Goal: Navigation & Orientation: Find specific page/section

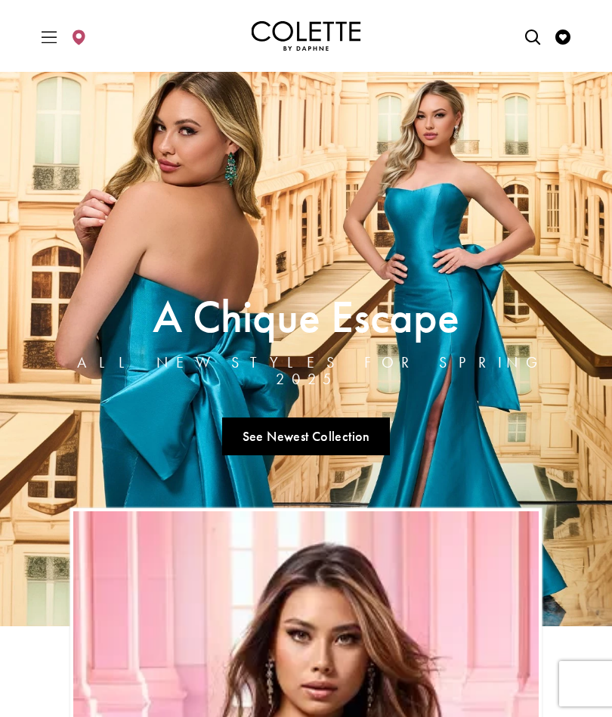
click at [341, 427] on link "See Newest Collection" at bounding box center [306, 436] width 168 height 38
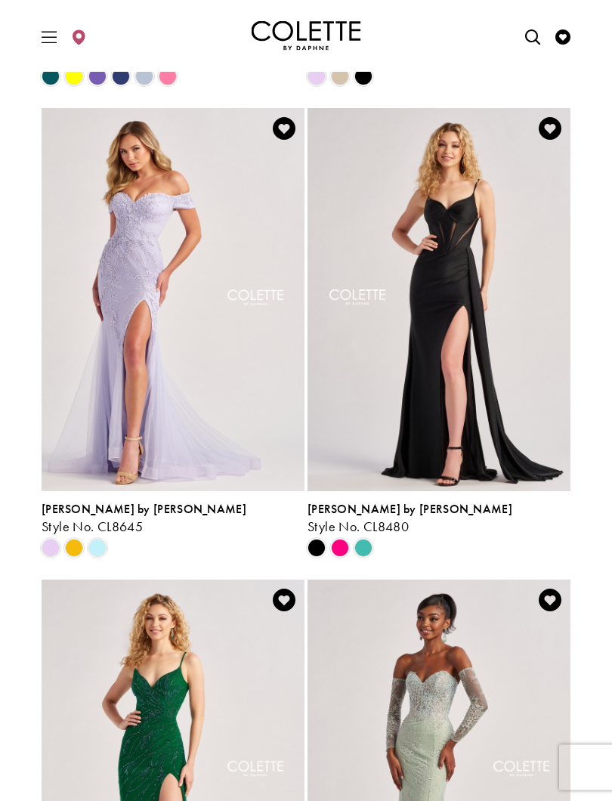
scroll to position [1192, 0]
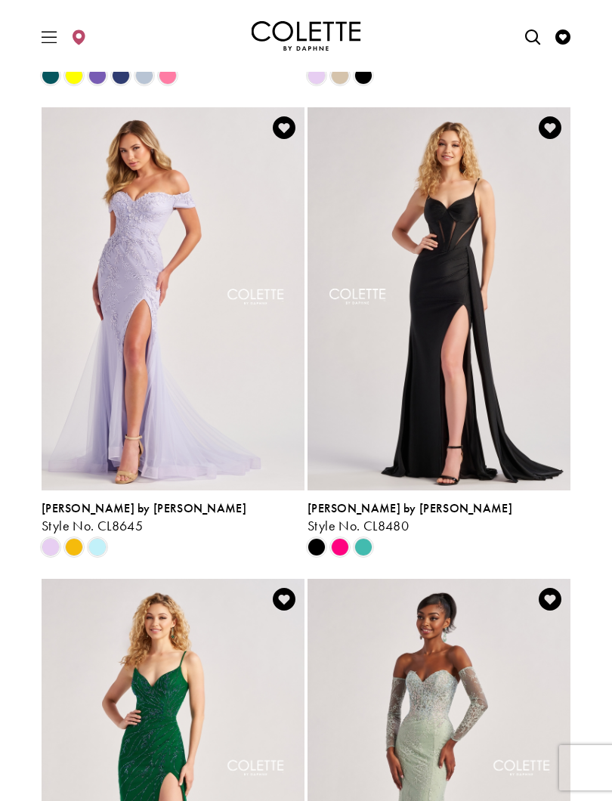
click at [362, 538] on span "Product List" at bounding box center [364, 547] width 18 height 18
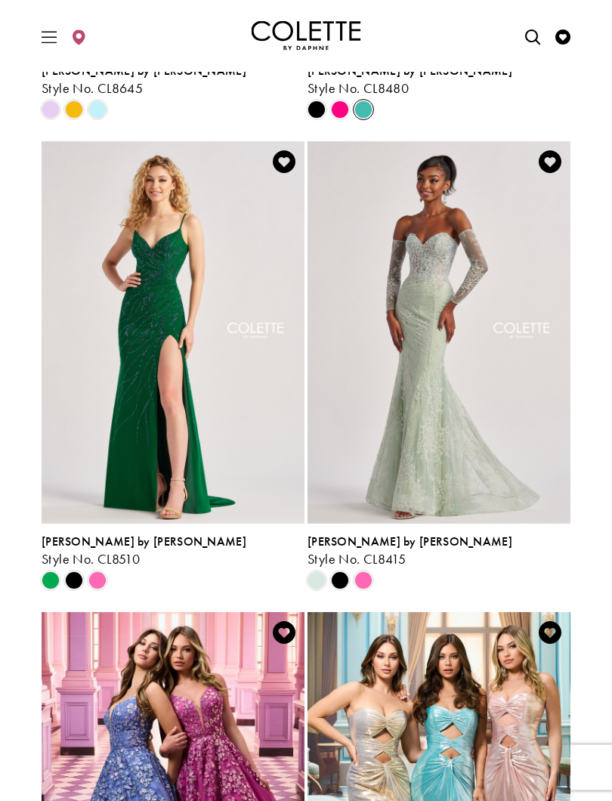
scroll to position [1647, 0]
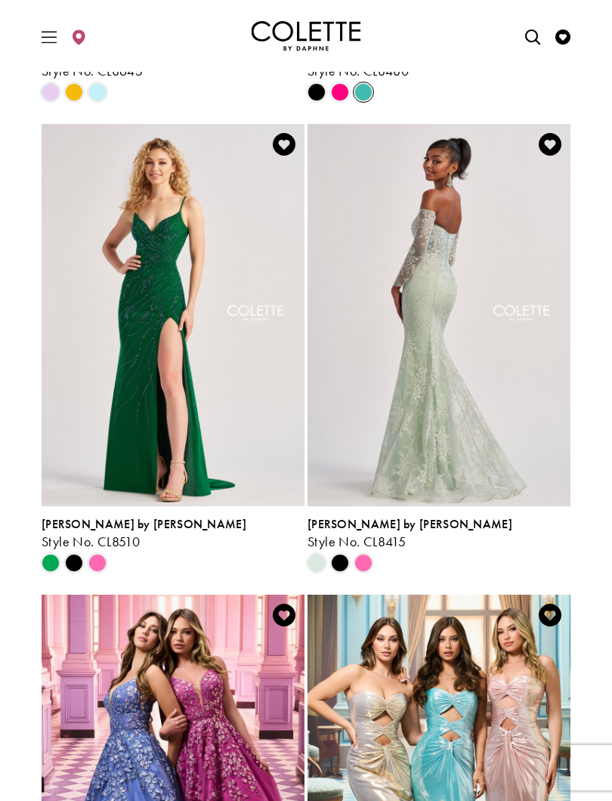
click at [364, 554] on span "Product List" at bounding box center [364, 563] width 18 height 18
click at [365, 554] on span "Product List" at bounding box center [364, 563] width 18 height 18
click at [339, 554] on span "Product List" at bounding box center [340, 563] width 18 height 18
click at [343, 554] on span "Product List" at bounding box center [340, 563] width 18 height 18
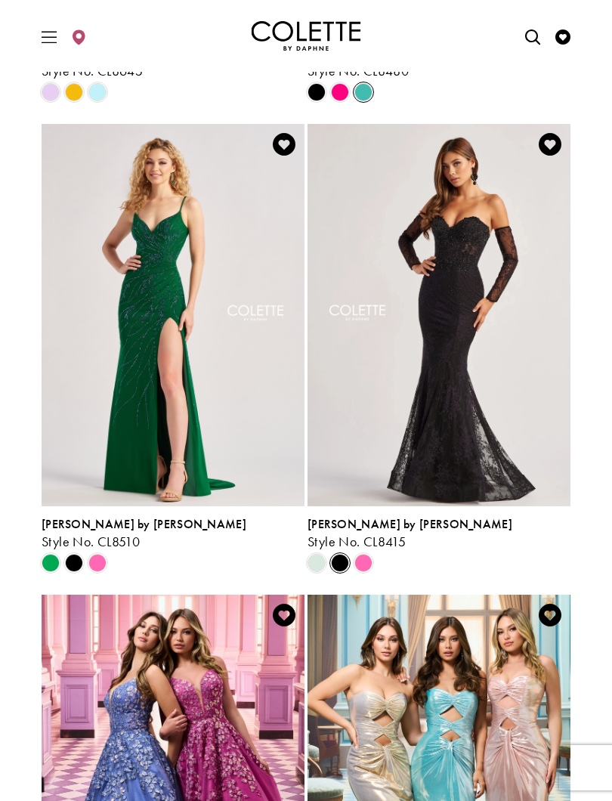
click at [364, 554] on span "Product List" at bounding box center [364, 563] width 18 height 18
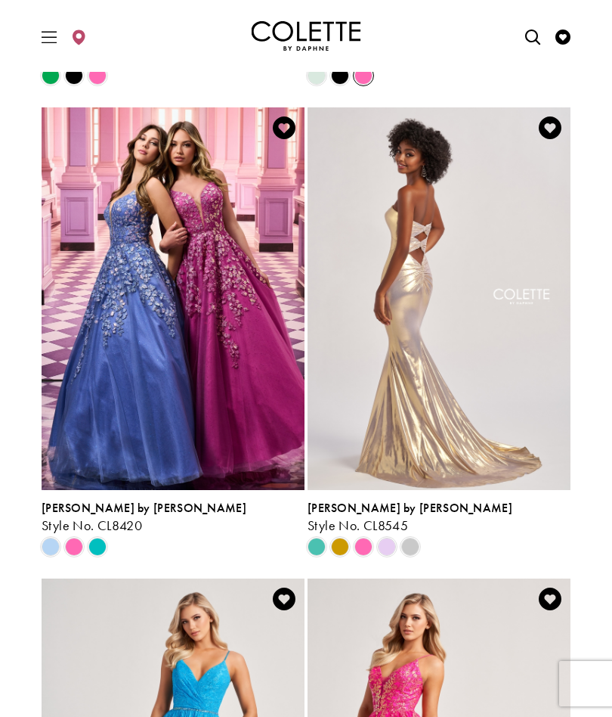
scroll to position [2134, 0]
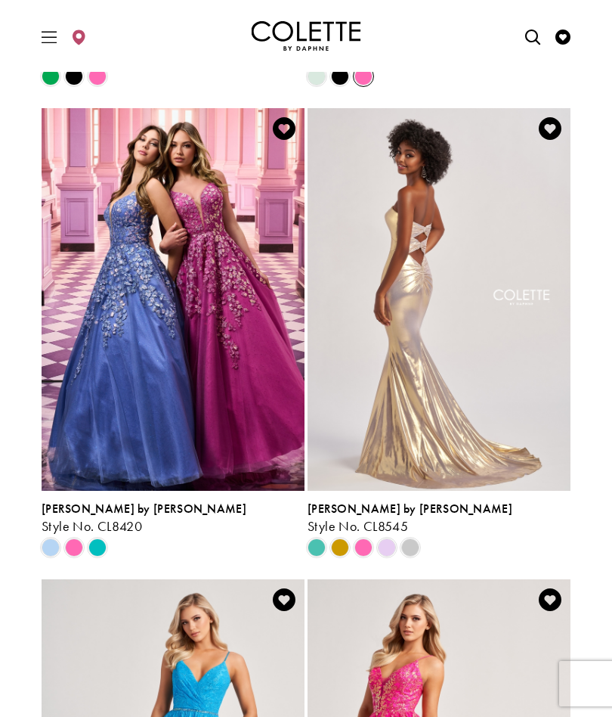
click at [343, 538] on span "Product List" at bounding box center [340, 547] width 18 height 18
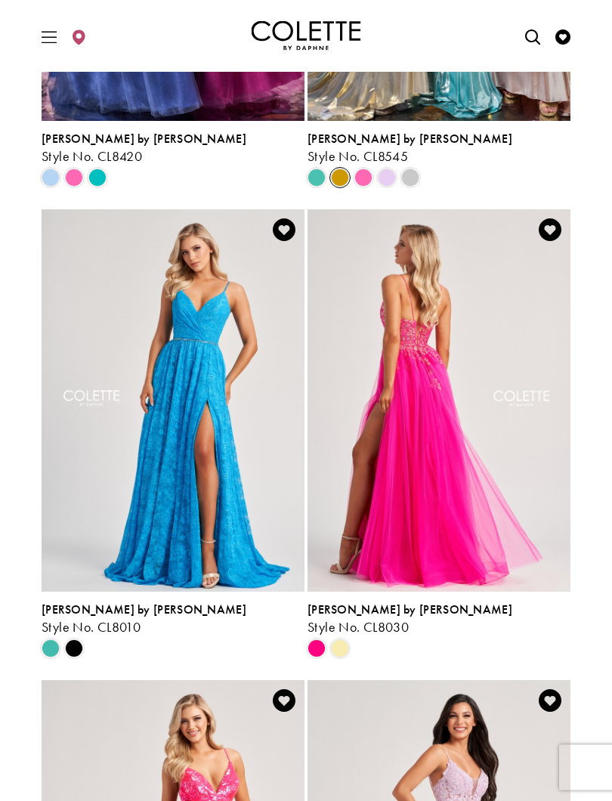
scroll to position [2507, 0]
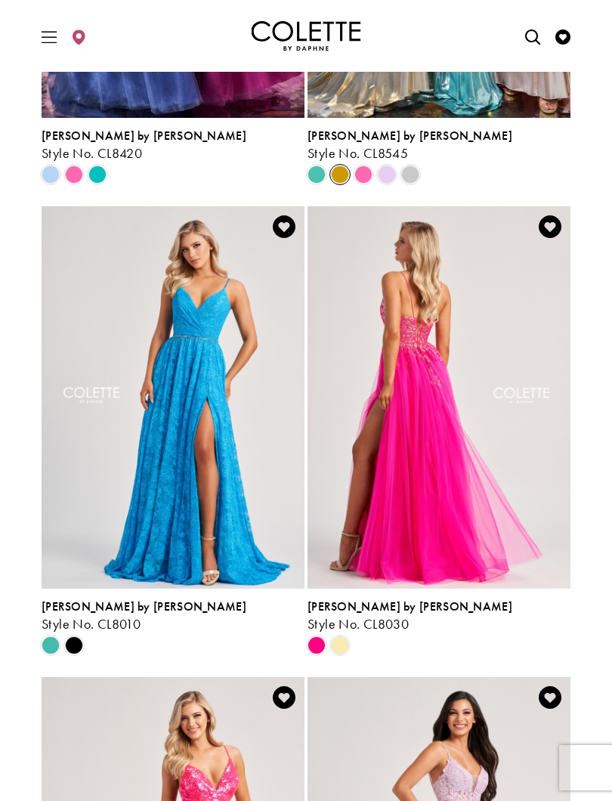
click at [75, 636] on span "Product List" at bounding box center [74, 645] width 18 height 18
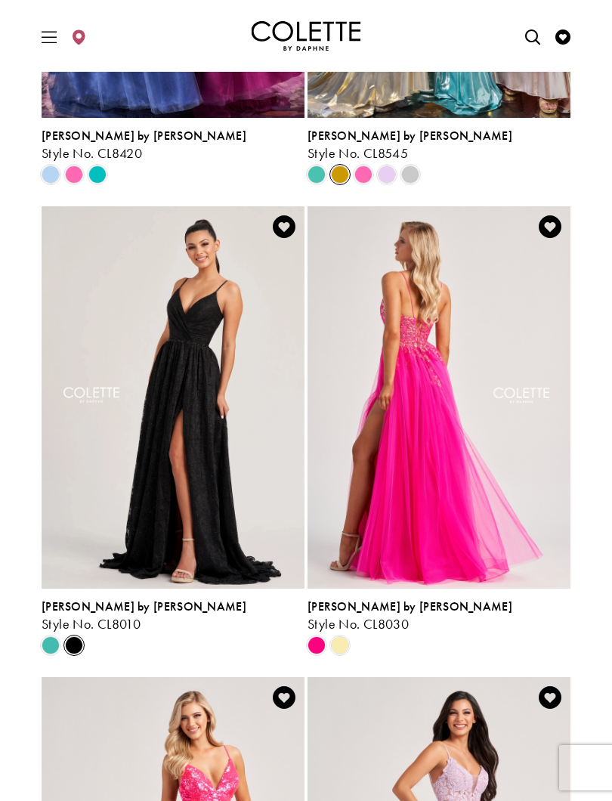
click at [57, 634] on div "Product List" at bounding box center [50, 645] width 23 height 23
click at [53, 636] on span "Product List" at bounding box center [51, 645] width 18 height 18
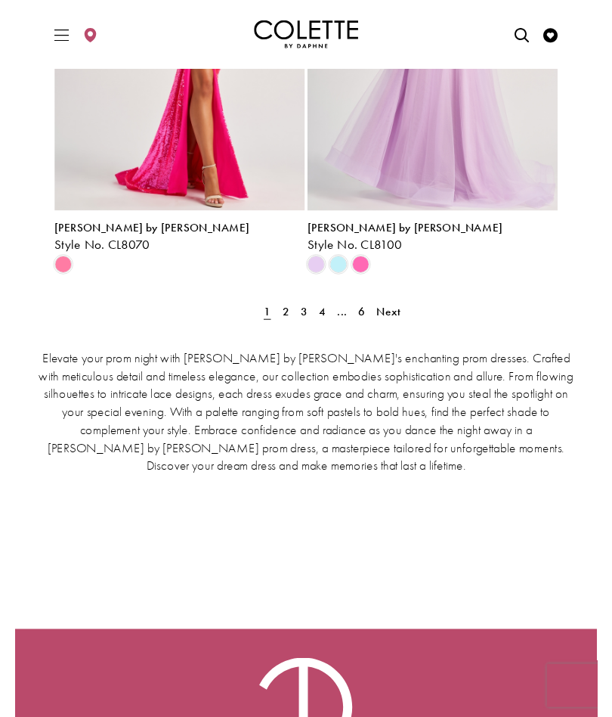
scroll to position [3312, 0]
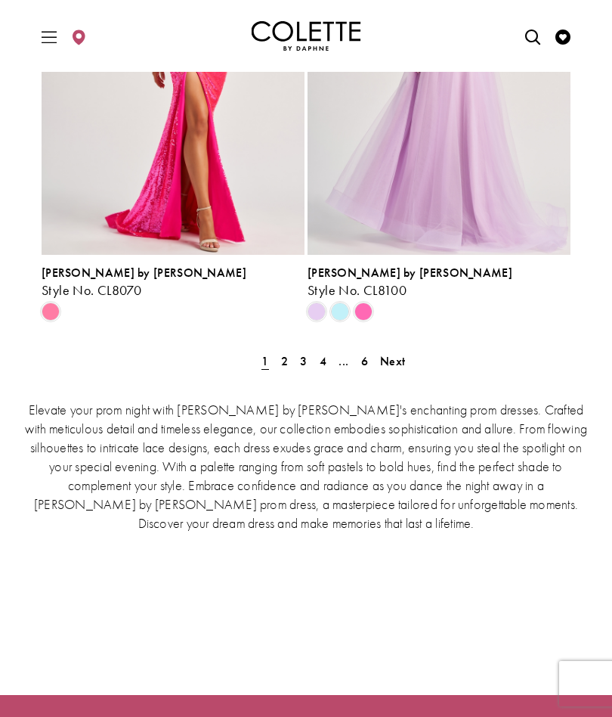
click at [390, 353] on span "Next" at bounding box center [392, 361] width 25 height 16
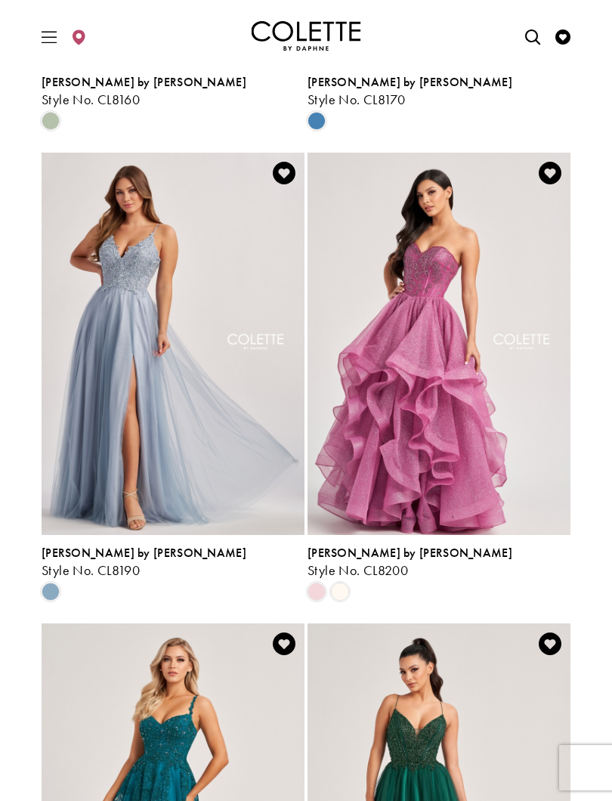
scroll to position [1621, 0]
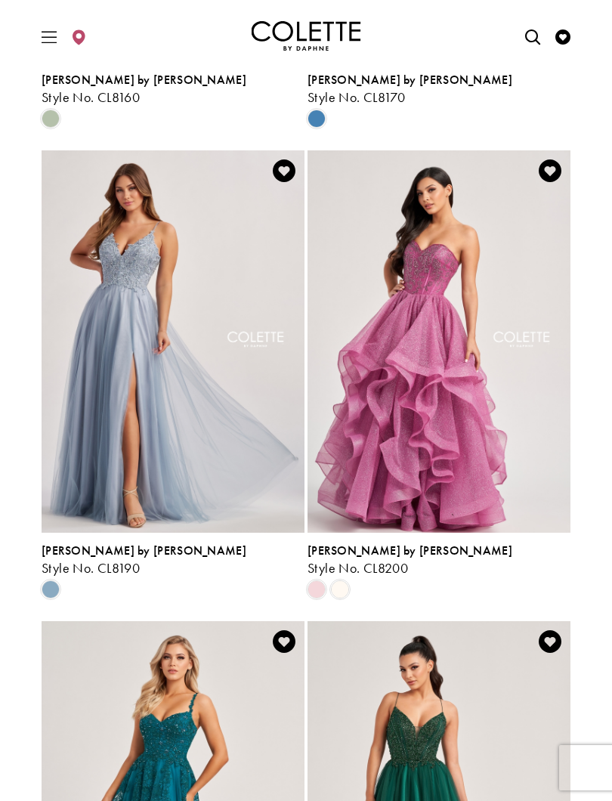
click at [342, 581] on span "Product List" at bounding box center [340, 590] width 18 height 18
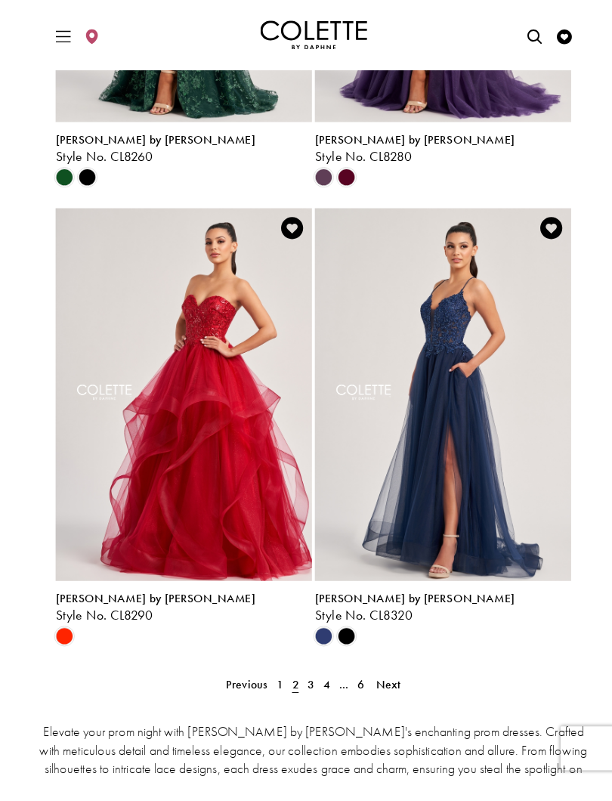
scroll to position [2993, 0]
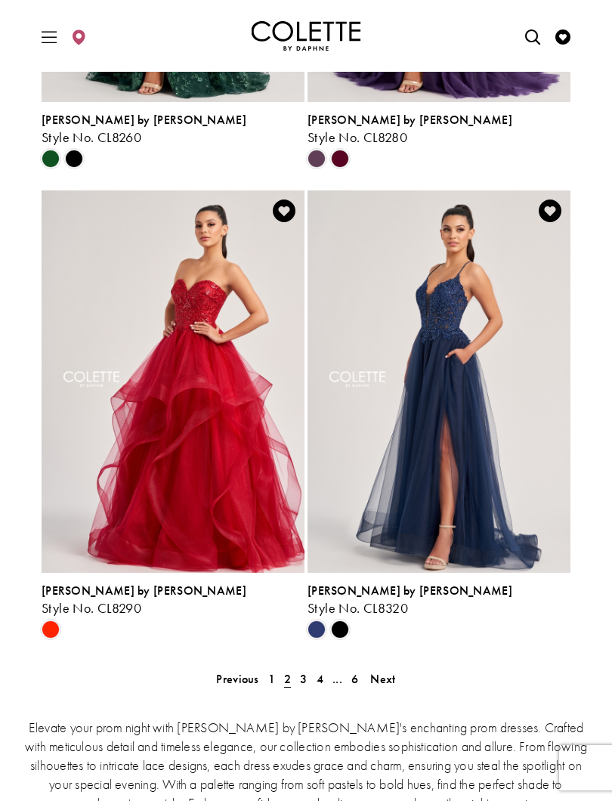
click at [385, 671] on span "Next" at bounding box center [382, 679] width 25 height 16
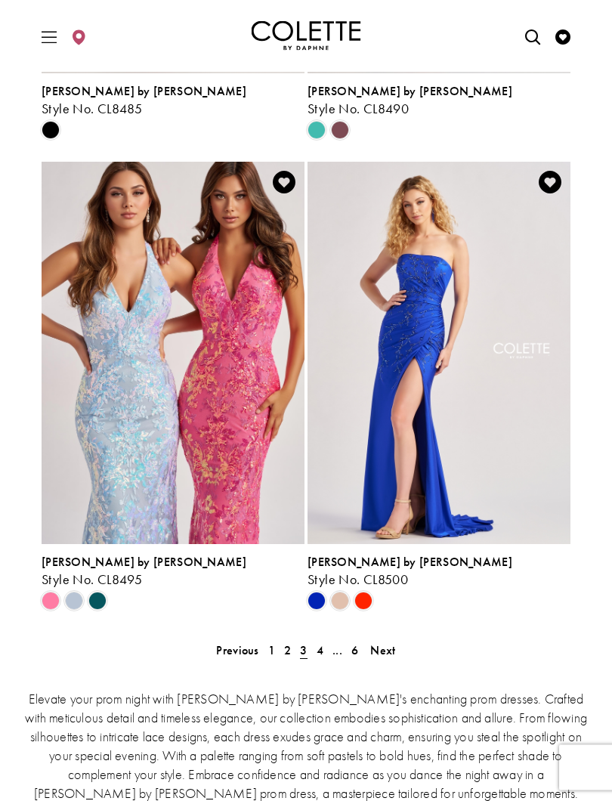
scroll to position [3027, 0]
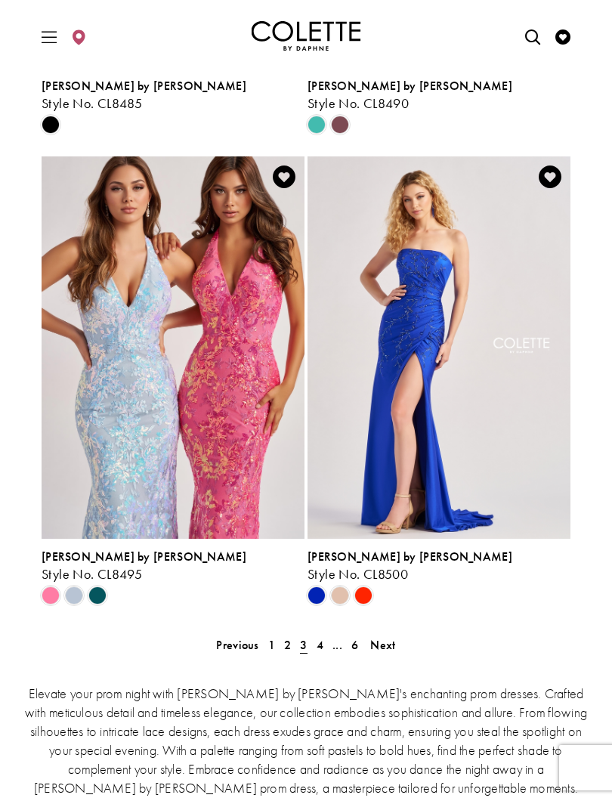
click at [380, 637] on span "Next" at bounding box center [382, 645] width 25 height 16
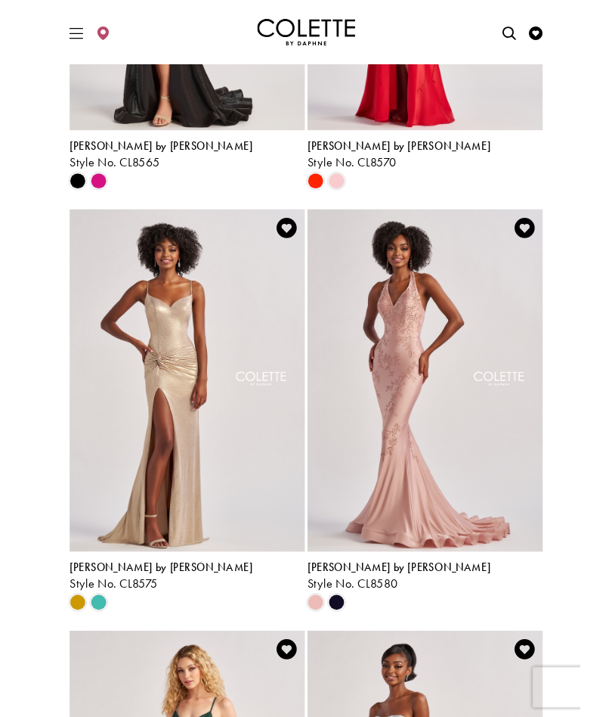
scroll to position [2478, 0]
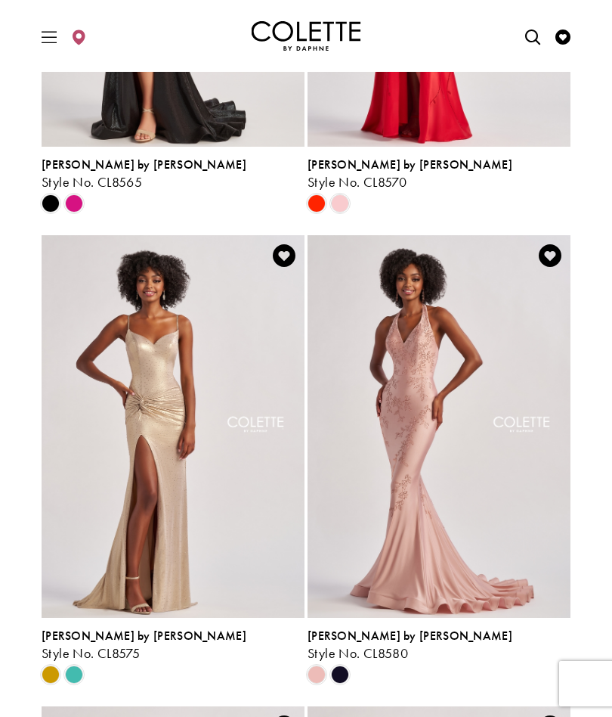
click at [51, 665] on span "Product List" at bounding box center [51, 674] width 18 height 18
click at [76, 665] on span "Product List" at bounding box center [74, 674] width 18 height 18
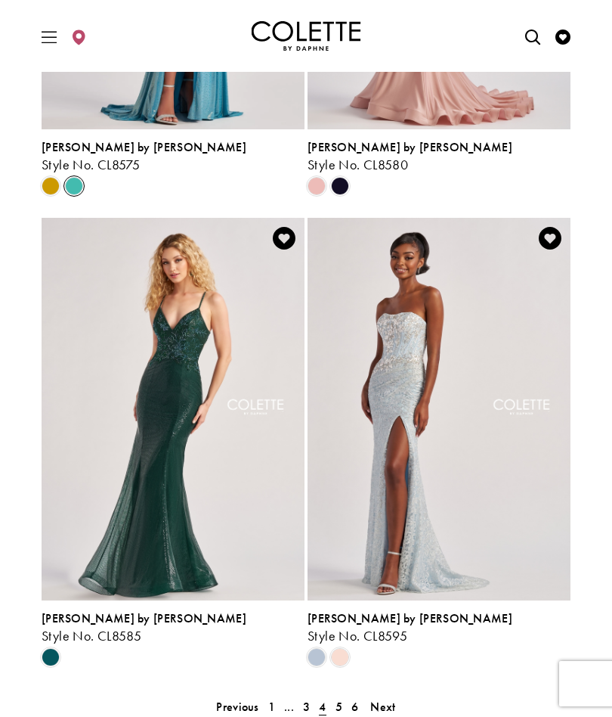
click at [390, 698] on span "Next" at bounding box center [382, 706] width 25 height 16
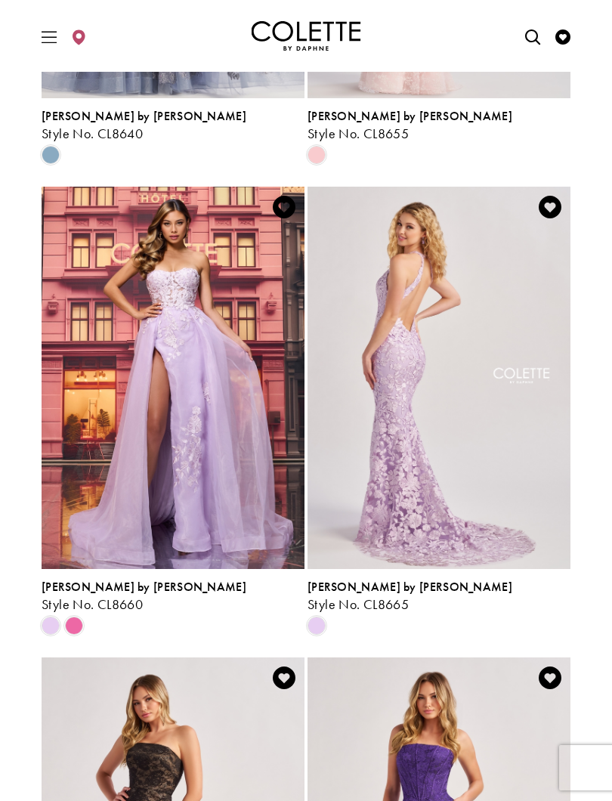
scroll to position [2057, 0]
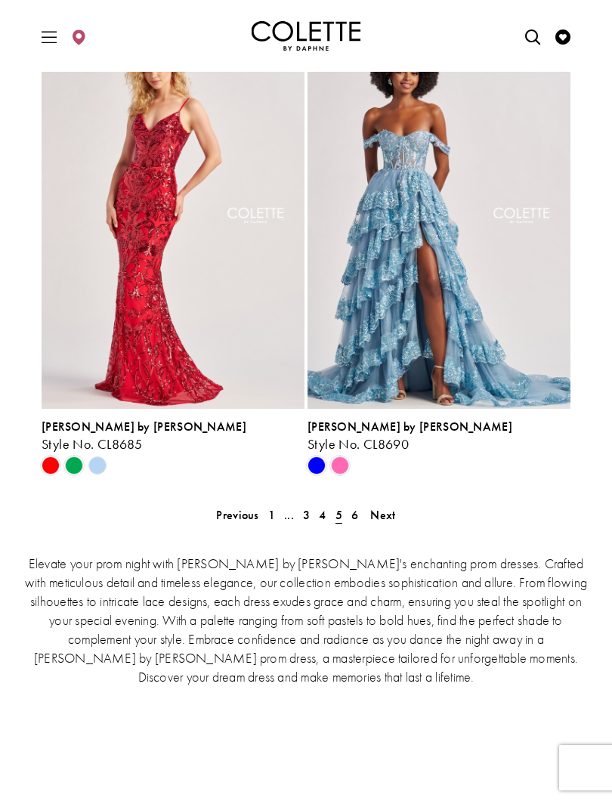
click at [383, 507] on span "Next" at bounding box center [382, 515] width 25 height 16
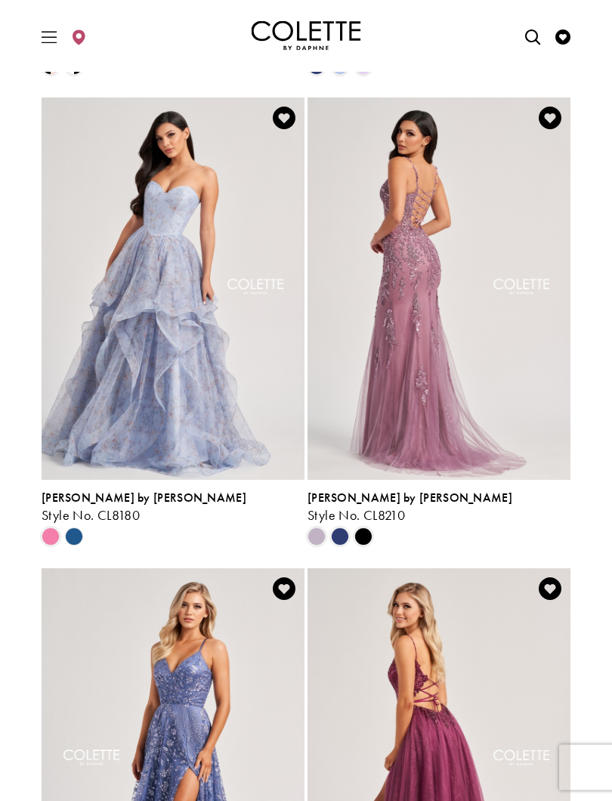
scroll to position [731, 0]
click at [343, 528] on span "Product List" at bounding box center [340, 537] width 18 height 18
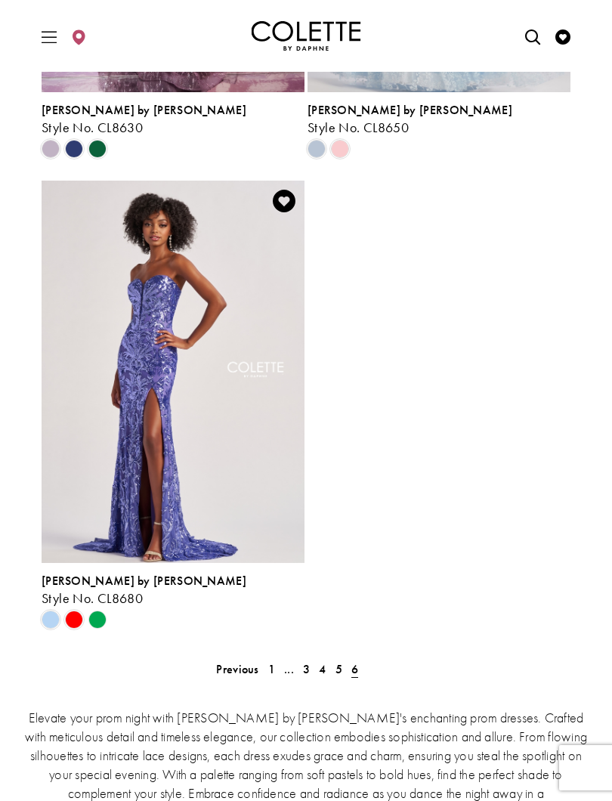
scroll to position [2572, 0]
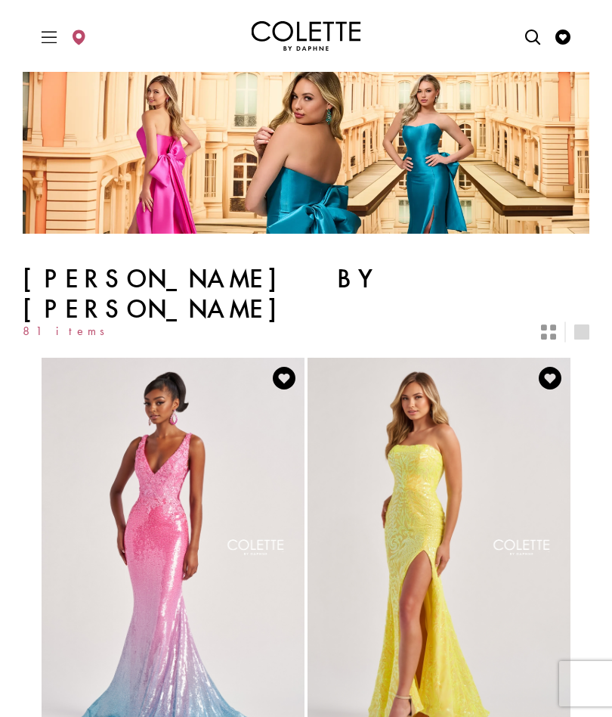
click at [56, 35] on icon "Toggle Main Navigation Menu" at bounding box center [49, 36] width 15 height 15
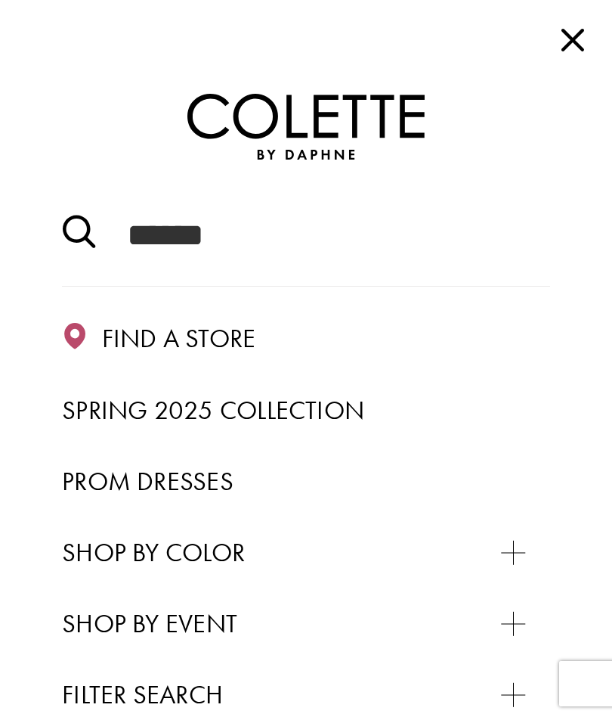
click at [220, 476] on span "Prom Dresses" at bounding box center [148, 480] width 172 height 33
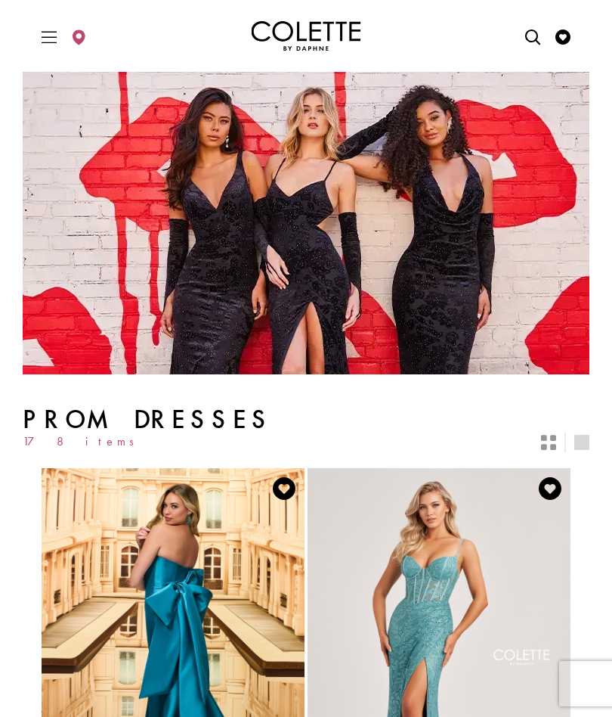
click at [54, 35] on icon "Toggle Main Navigation Menu" at bounding box center [49, 36] width 15 height 15
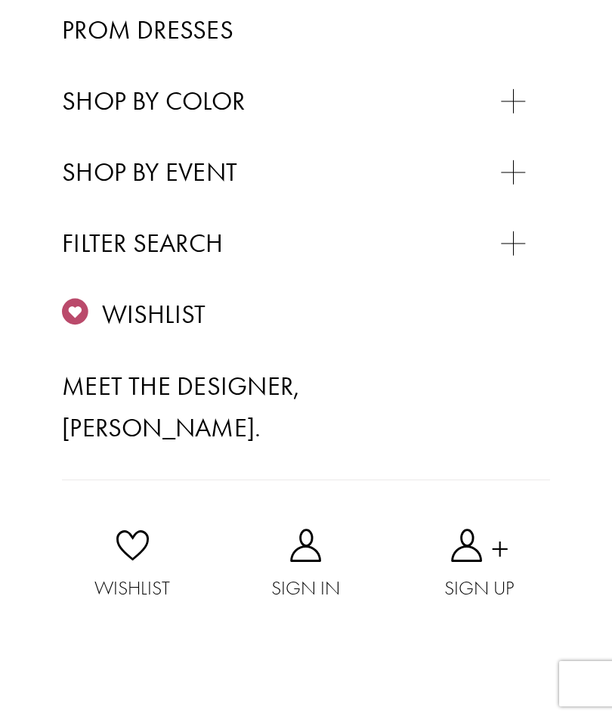
scroll to position [516, 0]
click at [0, 0] on div "Primary block" at bounding box center [0, 0] width 0 height 0
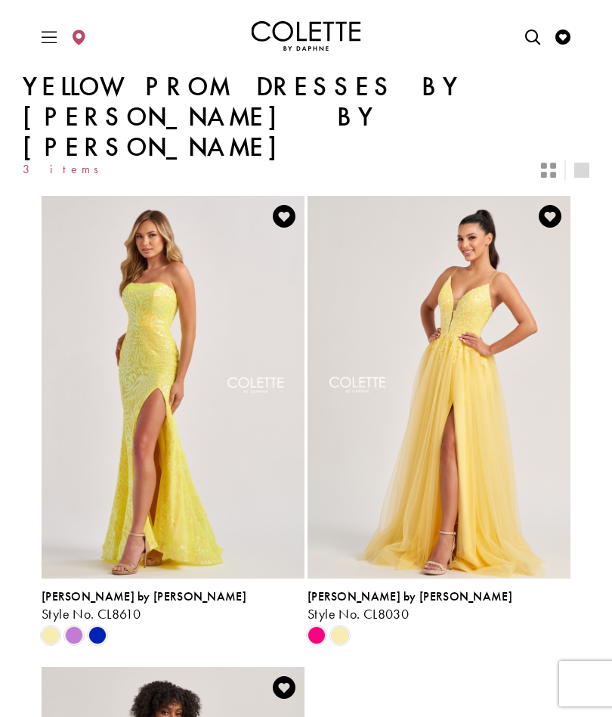
click at [54, 30] on icon "Toggle Main Navigation Menu" at bounding box center [49, 36] width 15 height 15
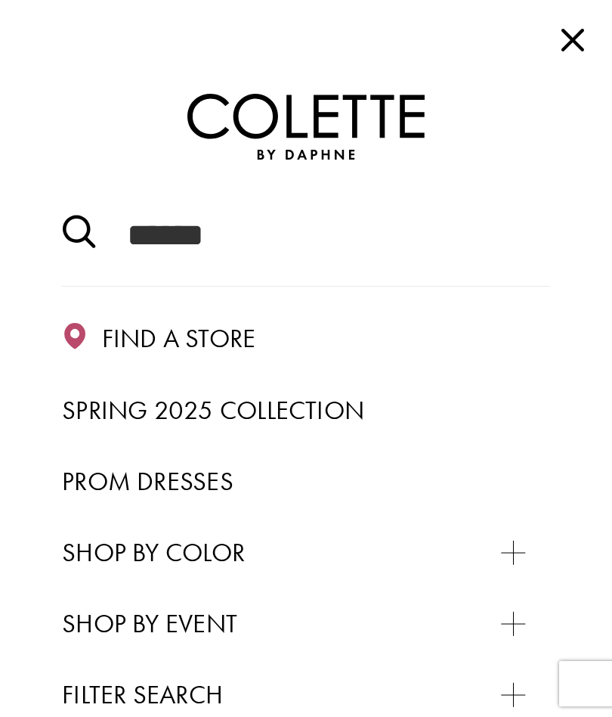
click at [221, 475] on span "Prom Dresses" at bounding box center [148, 480] width 172 height 33
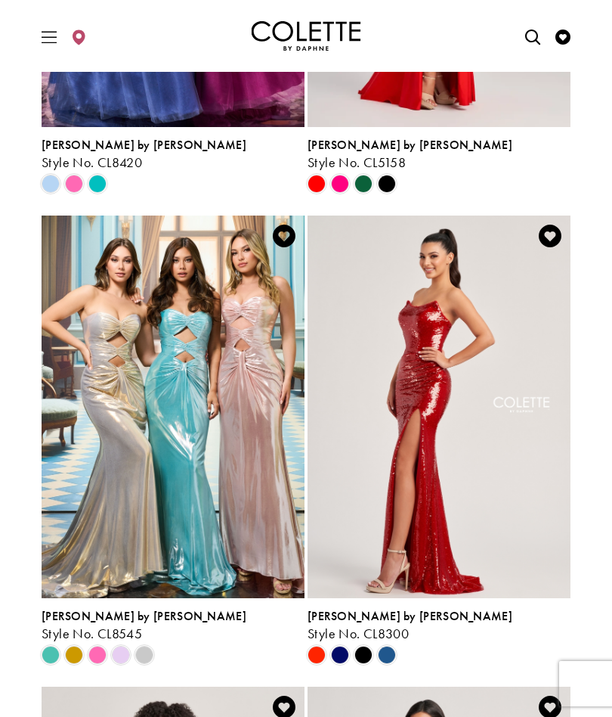
scroll to position [3030, 0]
